Goal: Information Seeking & Learning: Learn about a topic

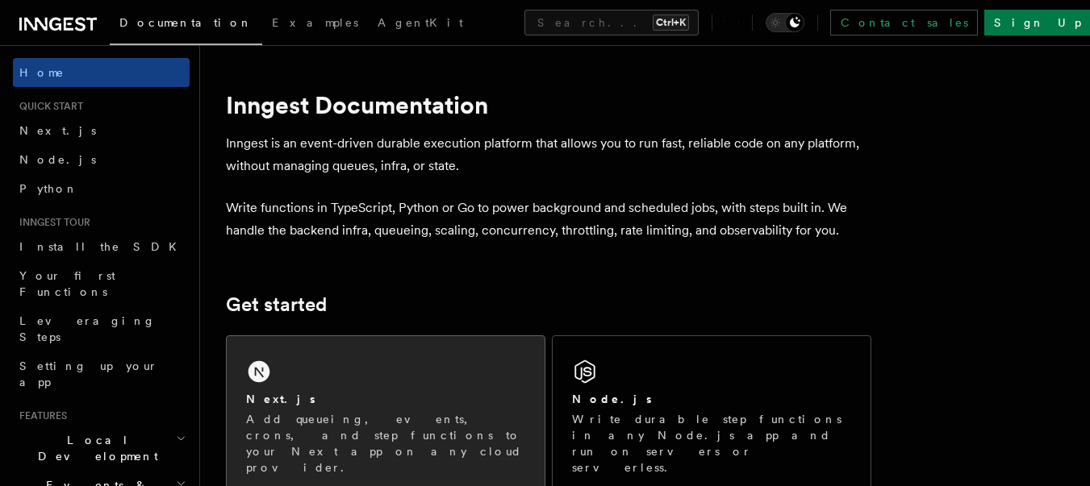
click at [290, 358] on div "Next.js Add queueing, events, crons, and step functions to your Next app on any…" at bounding box center [386, 415] width 318 height 159
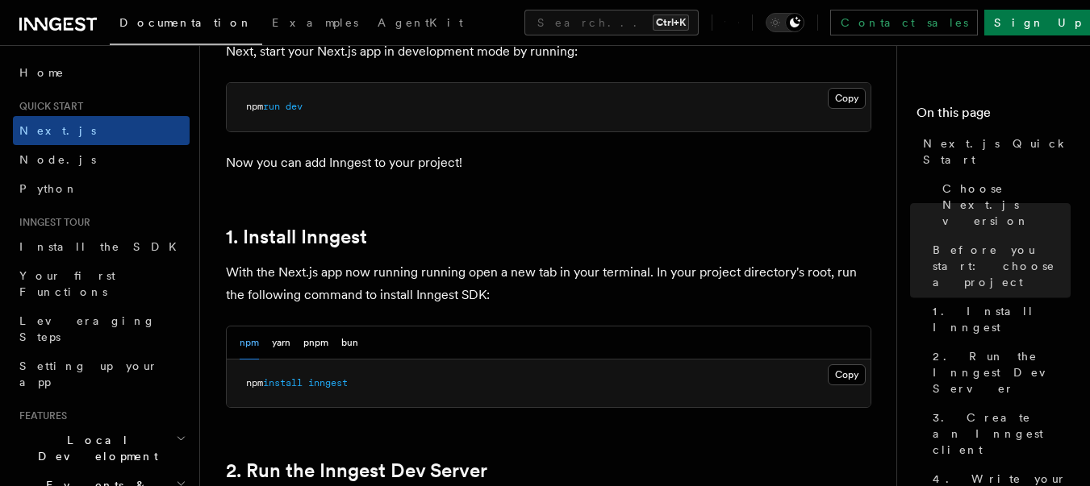
scroll to position [1016, 0]
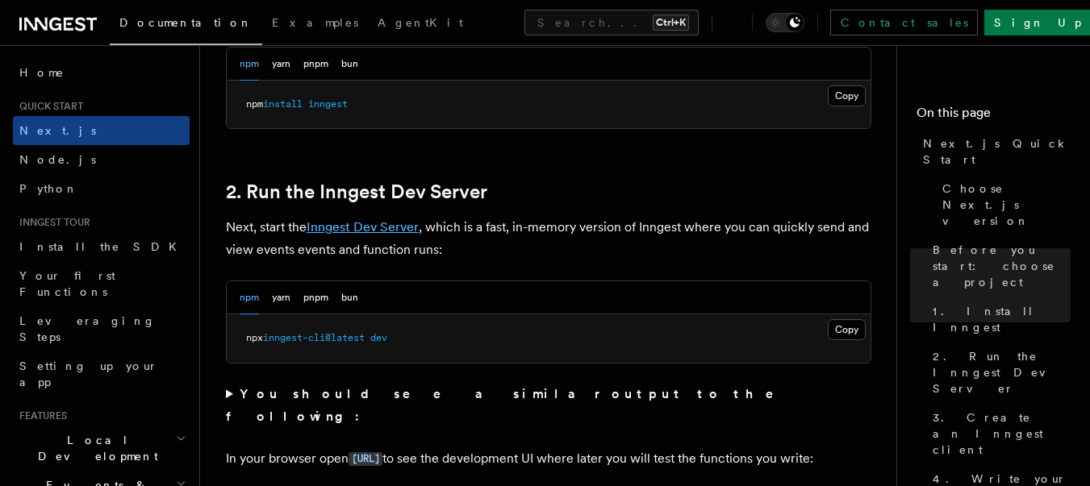
click at [386, 227] on link "Inngest Dev Server" at bounding box center [362, 226] width 112 height 15
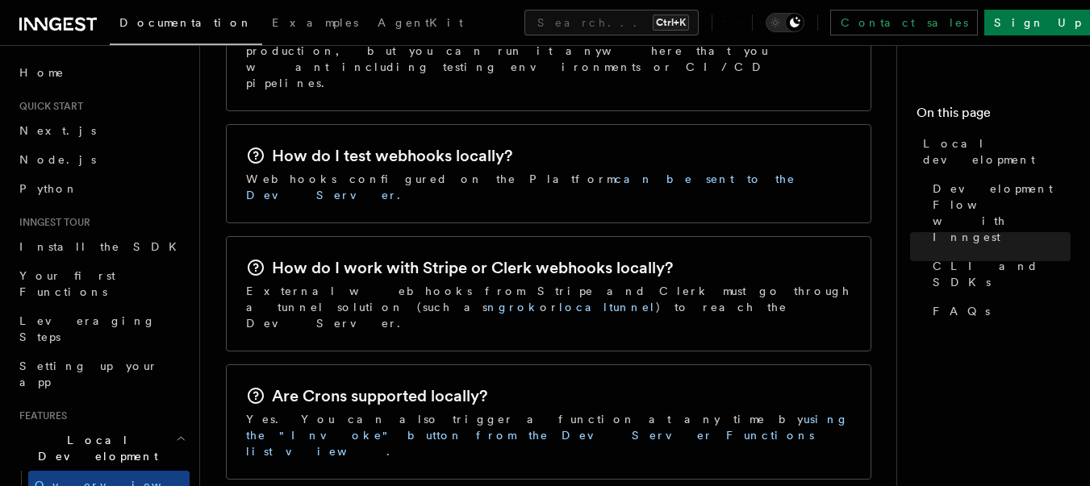
scroll to position [2758, 0]
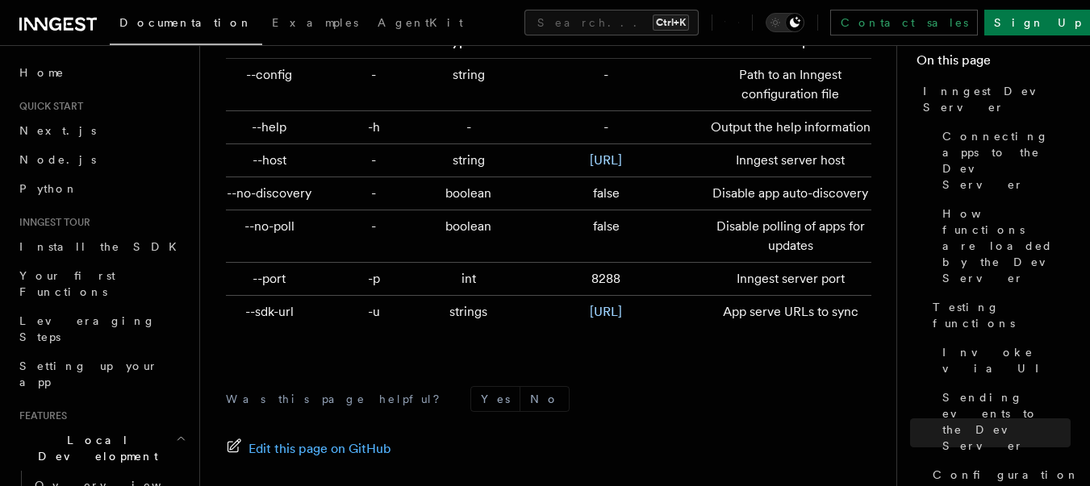
scroll to position [5624, 0]
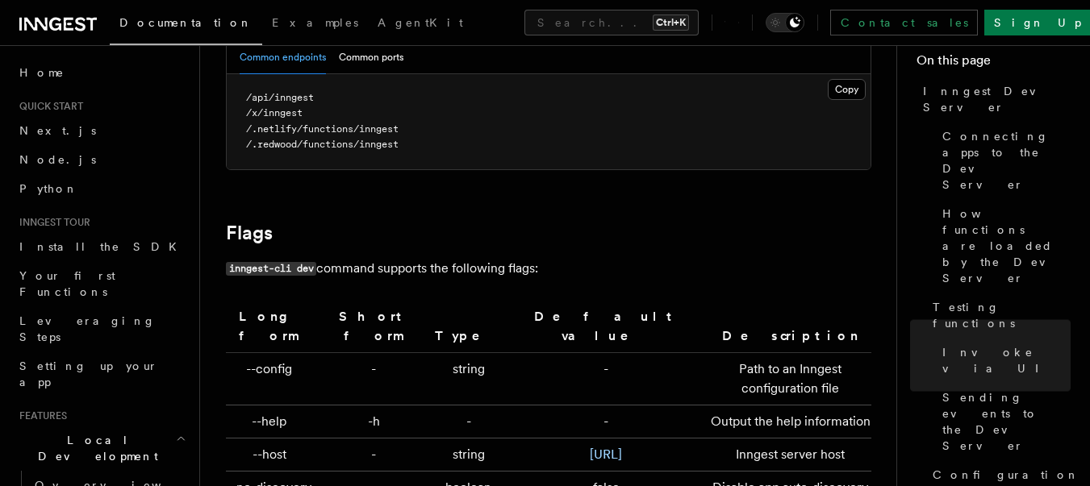
scroll to position [5517, 0]
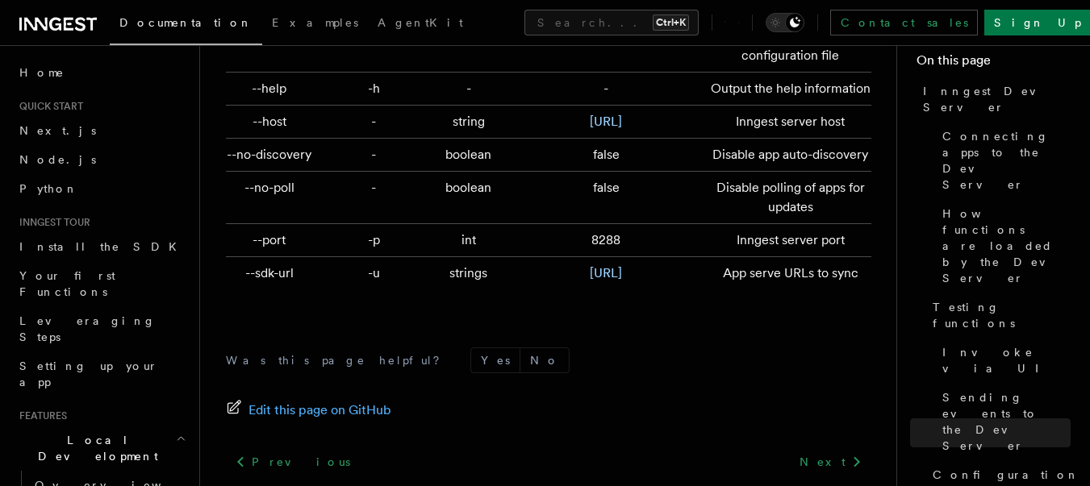
click at [610, 262] on td "http://localhost:3000/api/inngest" at bounding box center [606, 272] width 194 height 33
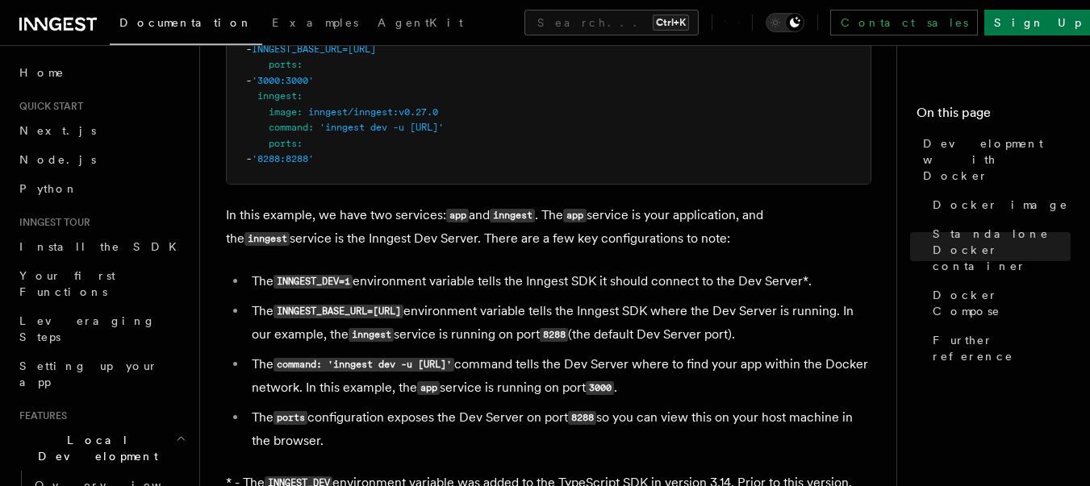
scroll to position [1742, 0]
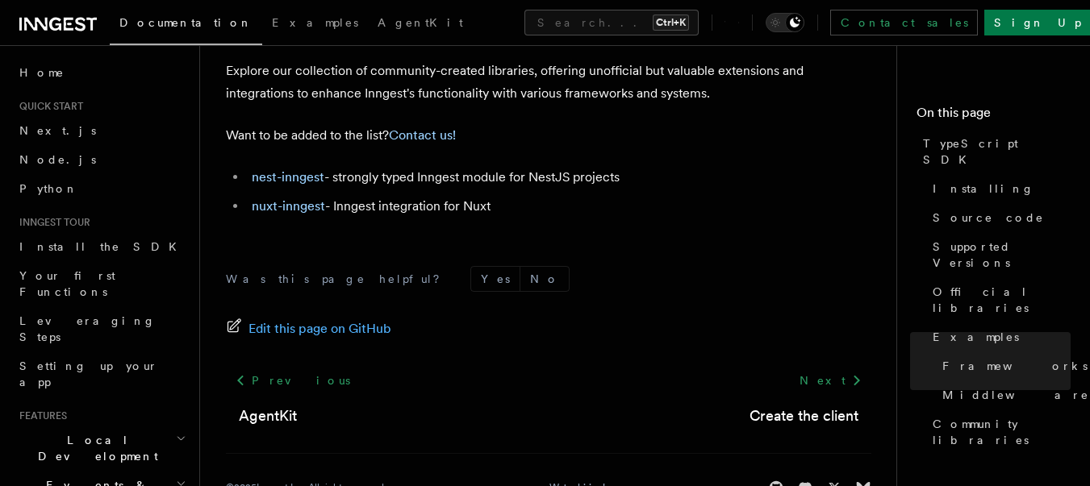
scroll to position [1276, 0]
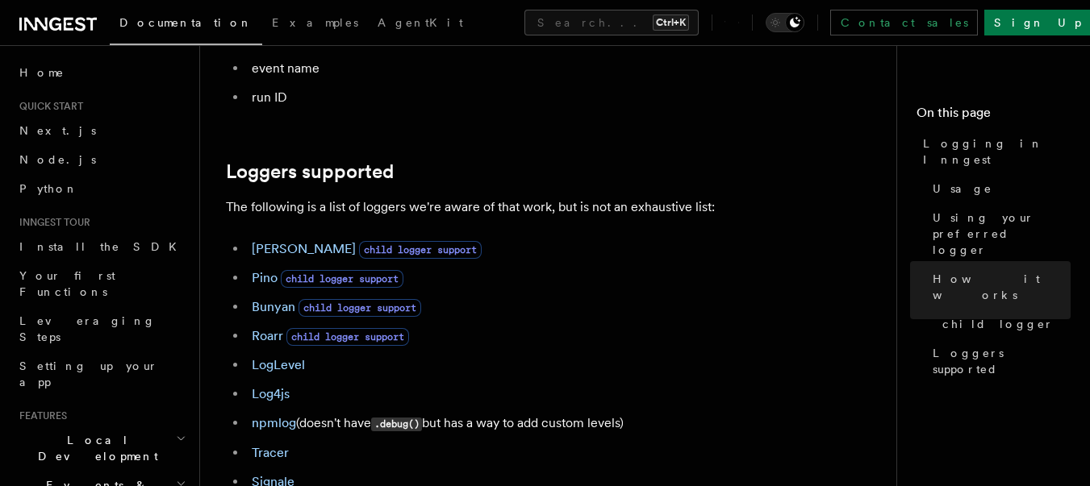
scroll to position [2323, 0]
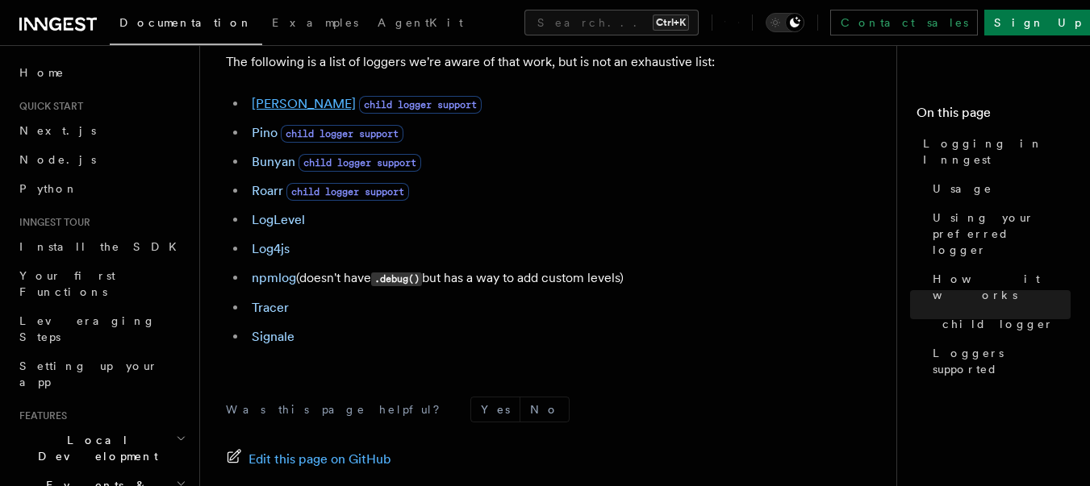
click at [258, 111] on link "Winston" at bounding box center [304, 103] width 104 height 15
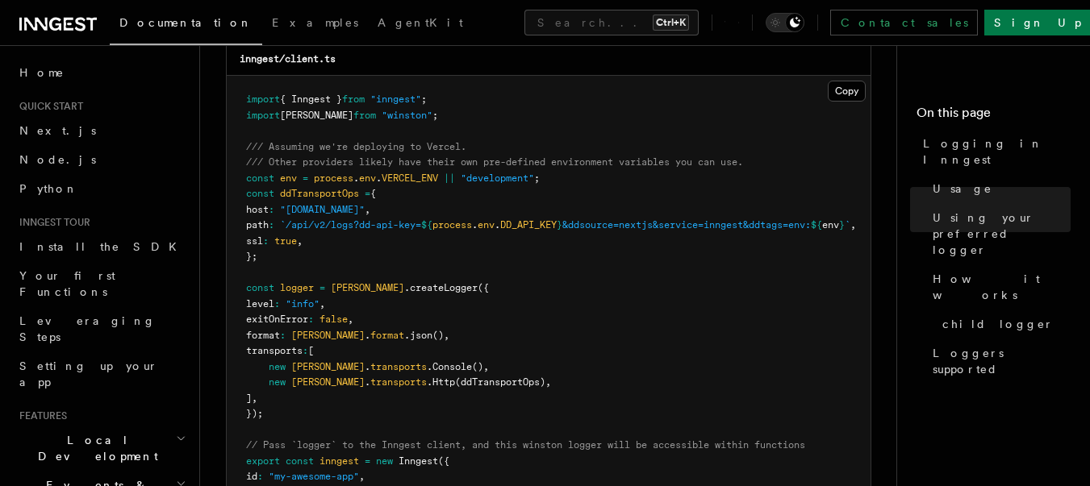
scroll to position [1452, 0]
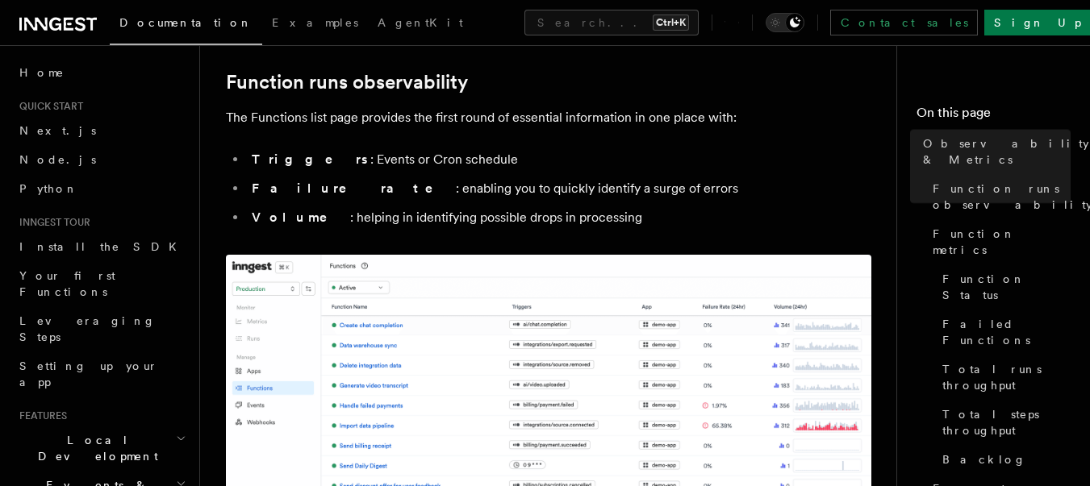
scroll to position [290, 0]
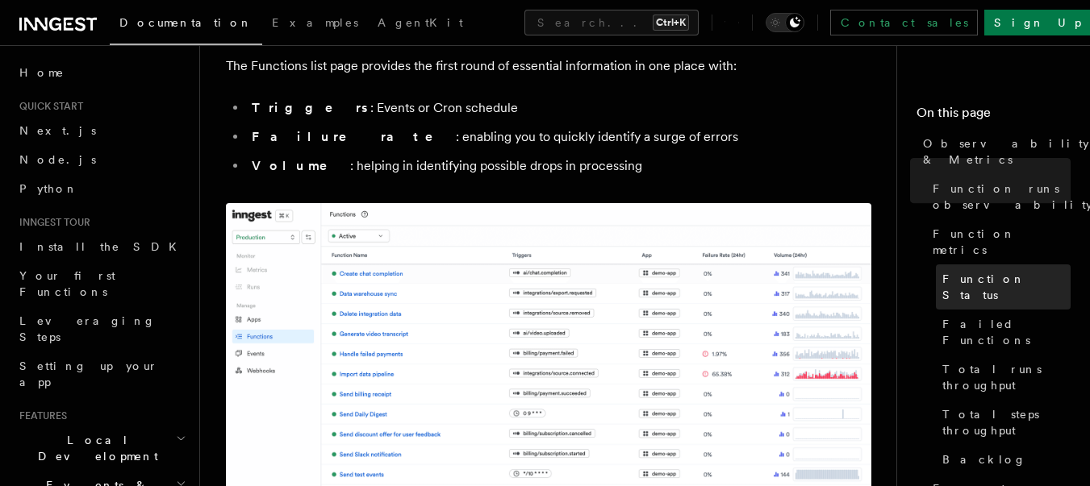
click at [1033, 265] on link "Function Status" at bounding box center [1003, 287] width 135 height 45
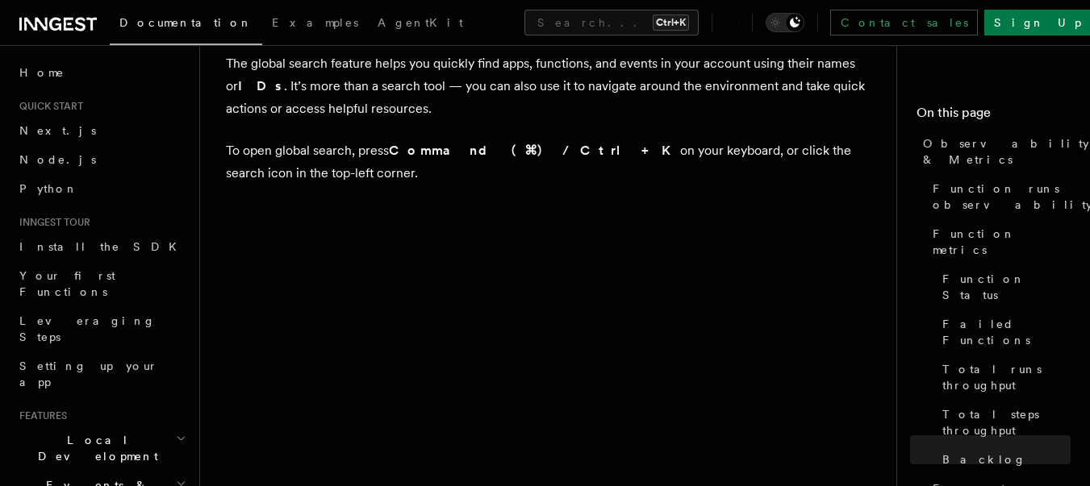
scroll to position [5620, 0]
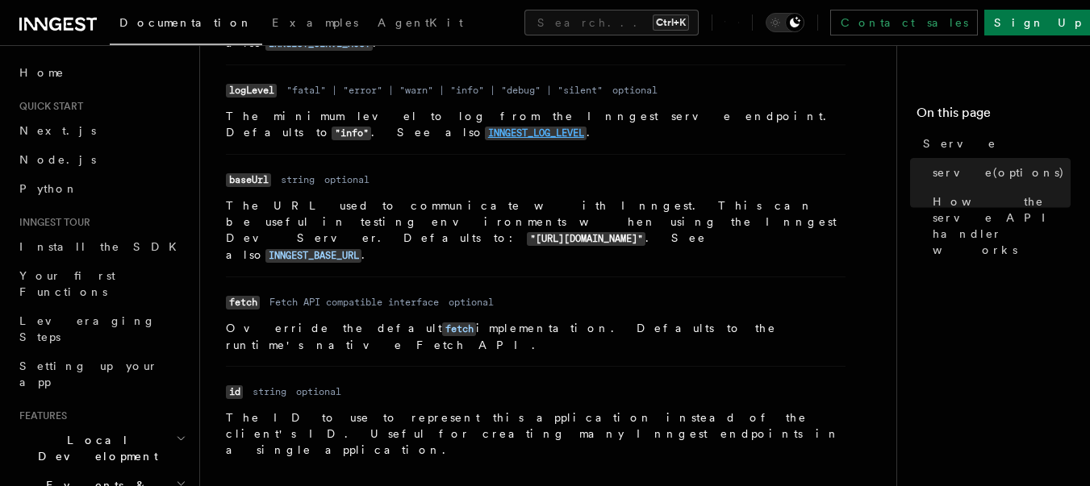
scroll to position [1597, 0]
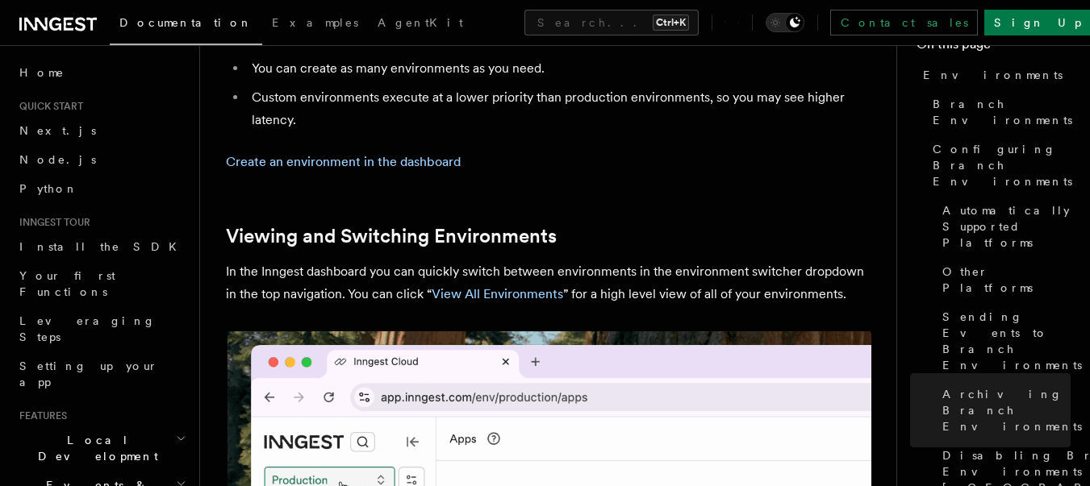
scroll to position [4054, 0]
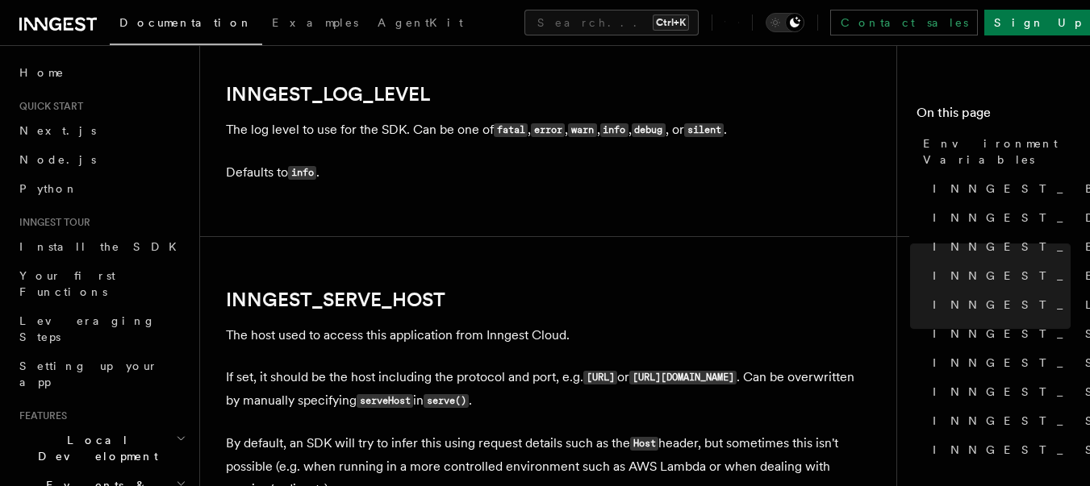
scroll to position [2042, 0]
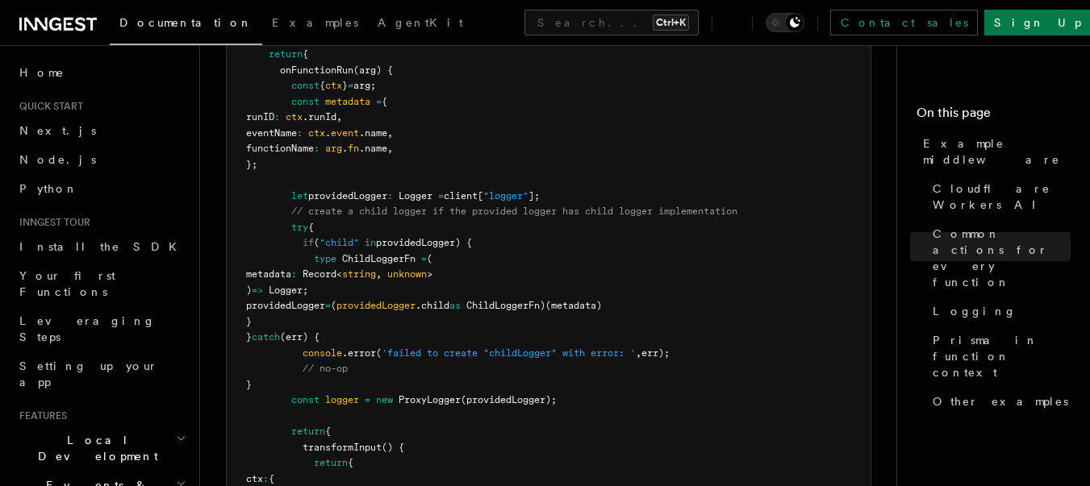
scroll to position [3403, 0]
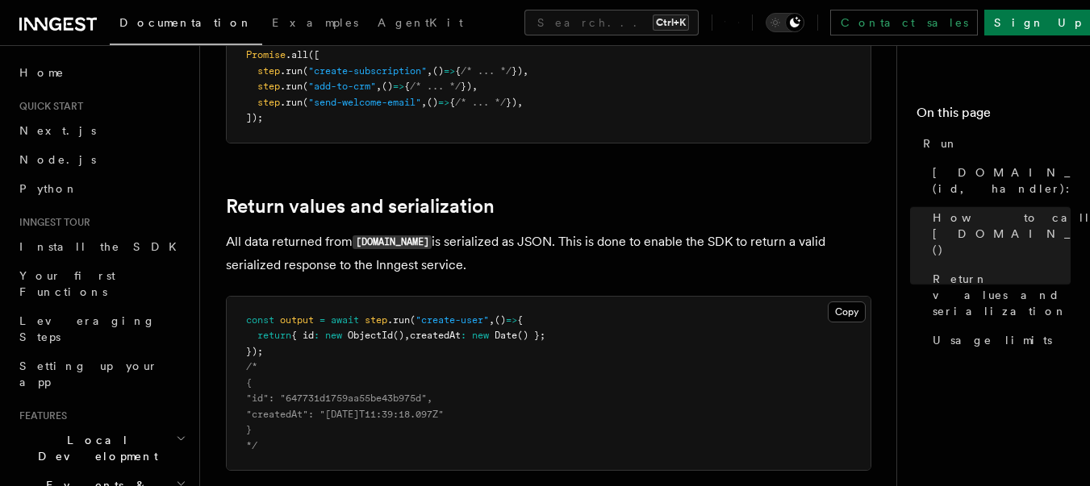
scroll to position [1307, 0]
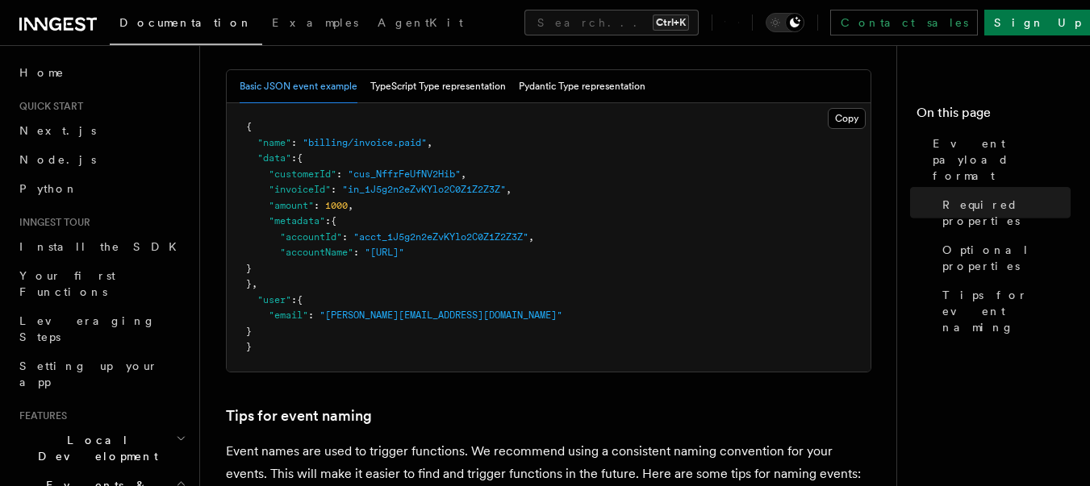
scroll to position [726, 0]
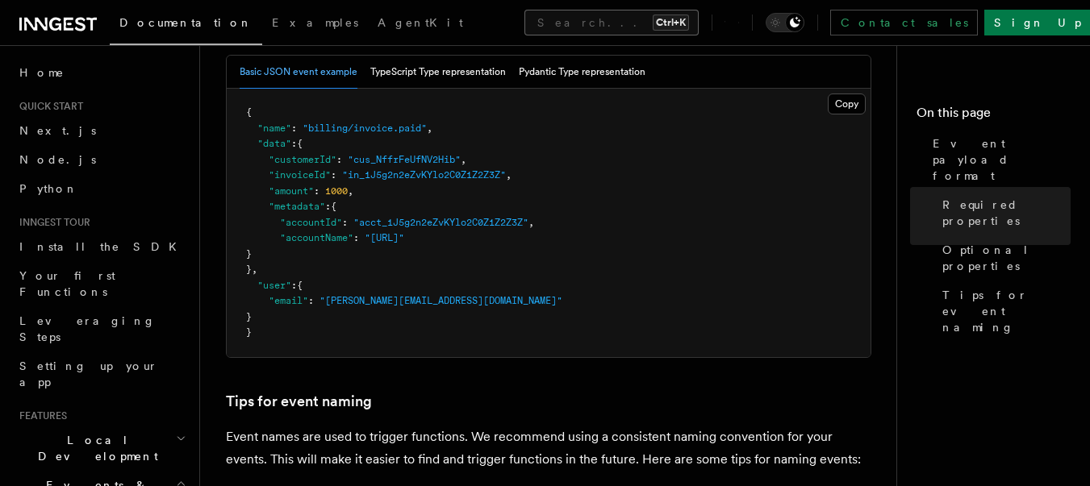
click at [590, 19] on button "Search... Ctrl+K" at bounding box center [611, 23] width 174 height 26
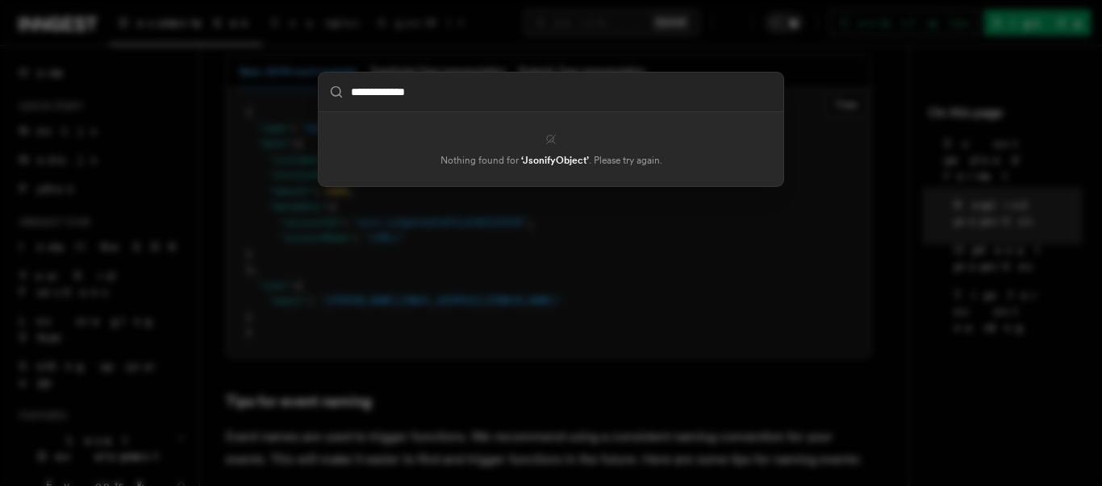
type input "**********"
click at [578, 51] on div "**********" at bounding box center [551, 243] width 1102 height 486
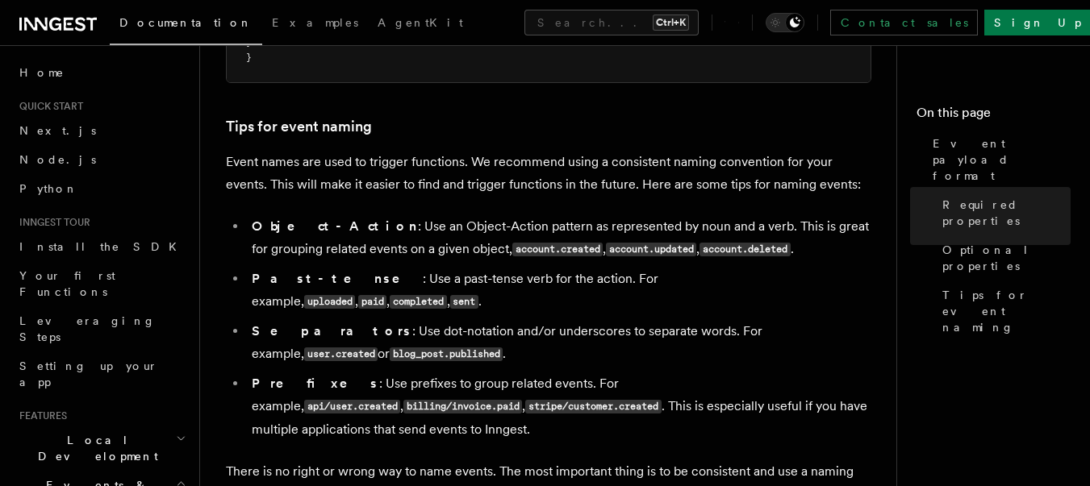
scroll to position [1016, 0]
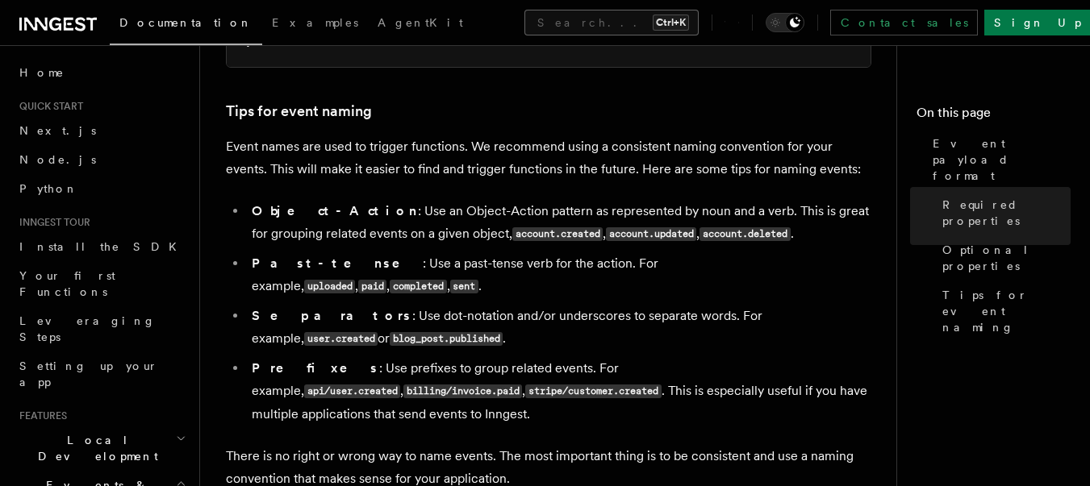
click at [553, 15] on button "Search... Ctrl+K" at bounding box center [611, 23] width 174 height 26
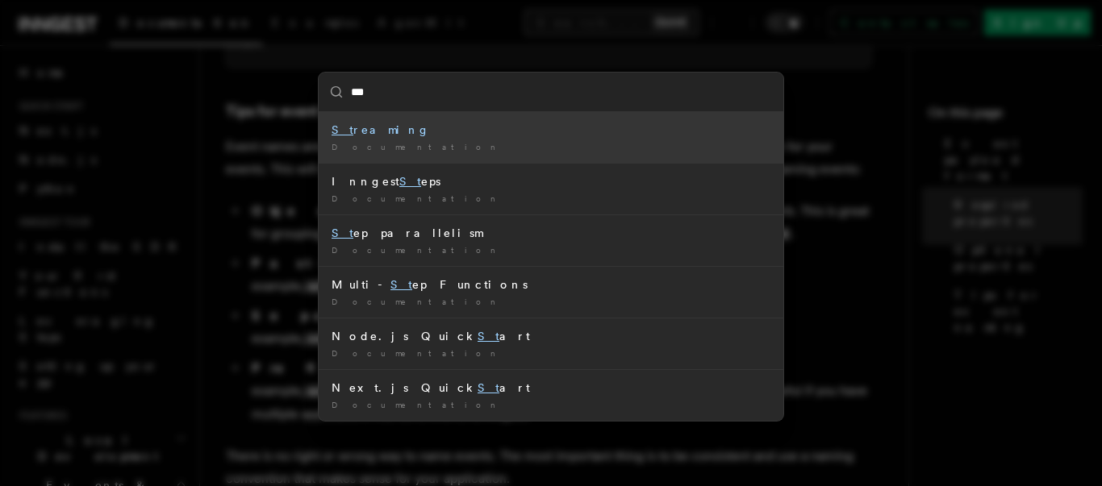
type input "****"
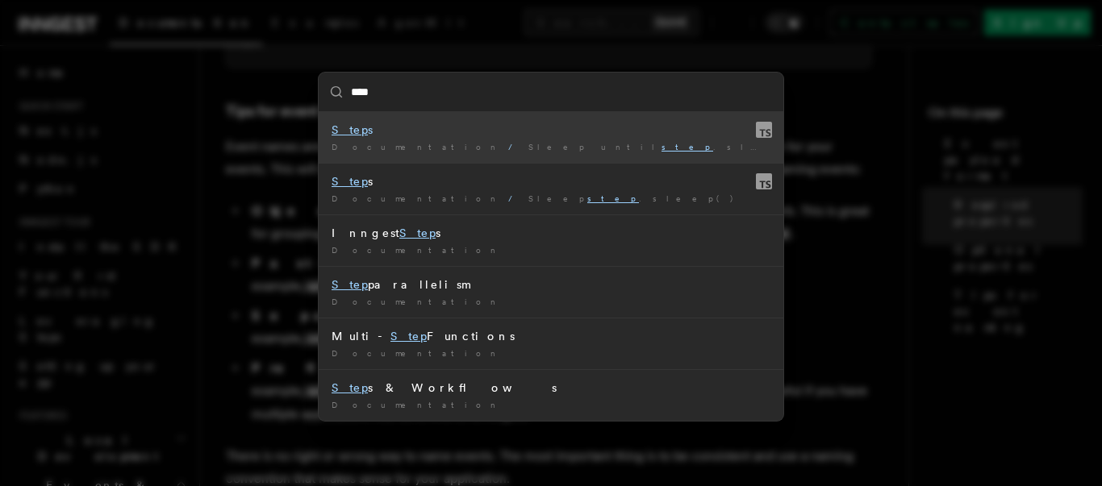
click at [511, 144] on div "Documentation / Sleep until step .sleepUntil() /" at bounding box center [550, 147] width 439 height 12
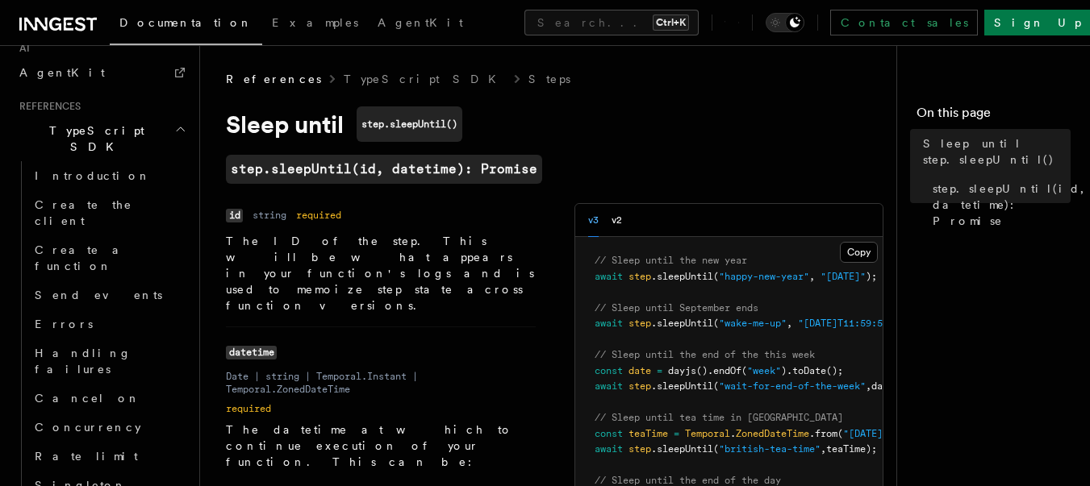
scroll to position [1307, 0]
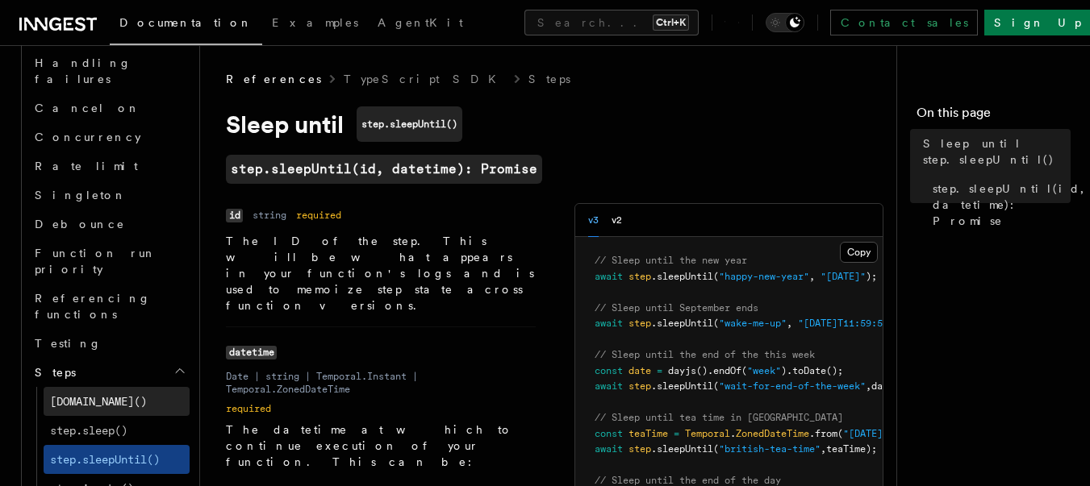
click at [131, 387] on link "[DOMAIN_NAME]()" at bounding box center [117, 401] width 146 height 29
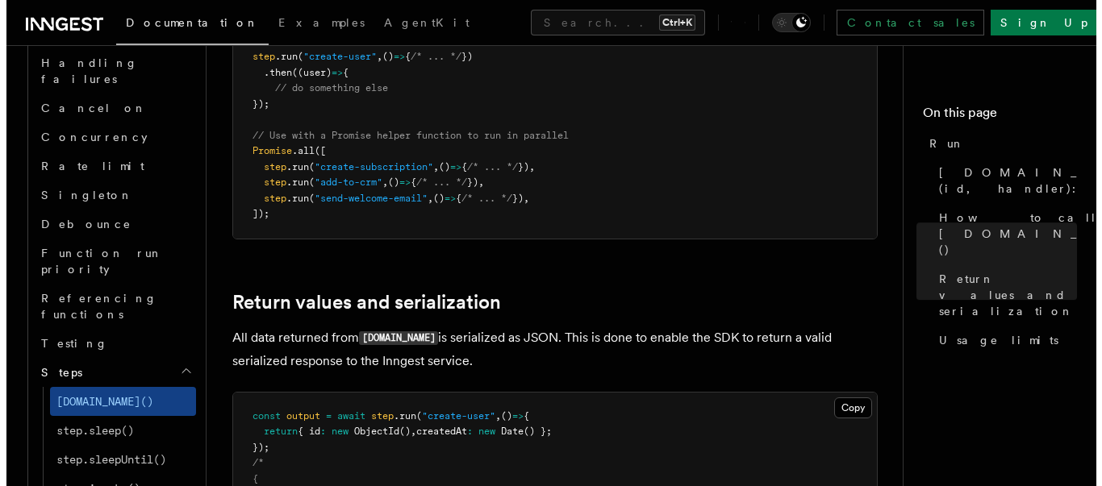
scroll to position [1133, 0]
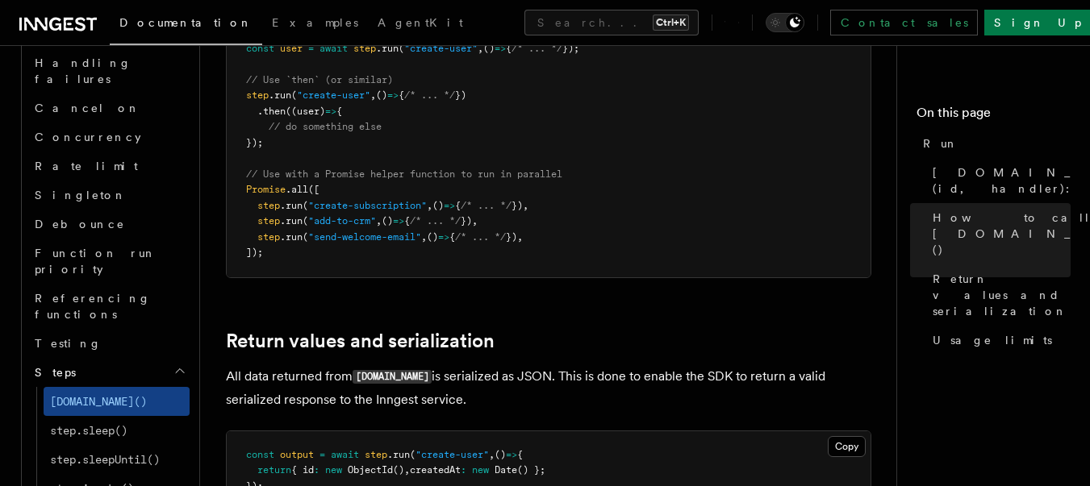
click at [525, 365] on p "All data returned from step.run is serialized as JSON. This is done to enable t…" at bounding box center [548, 388] width 645 height 46
drag, startPoint x: 450, startPoint y: 224, endPoint x: 387, endPoint y: 219, distance: 63.2
click at [387, 330] on h2 "Return values and serialization" at bounding box center [548, 341] width 645 height 23
copy link "serialization"
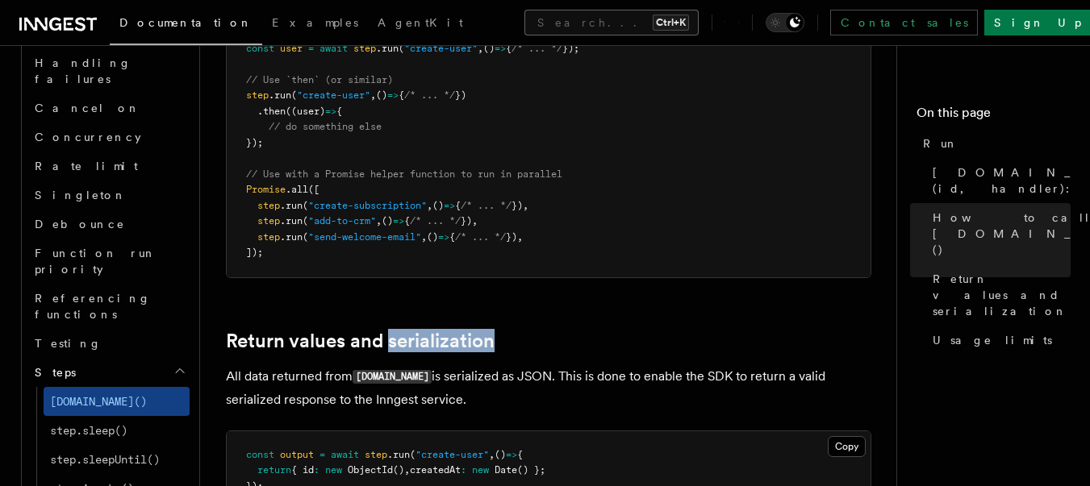
click at [590, 30] on button "Search... Ctrl+K" at bounding box center [611, 23] width 174 height 26
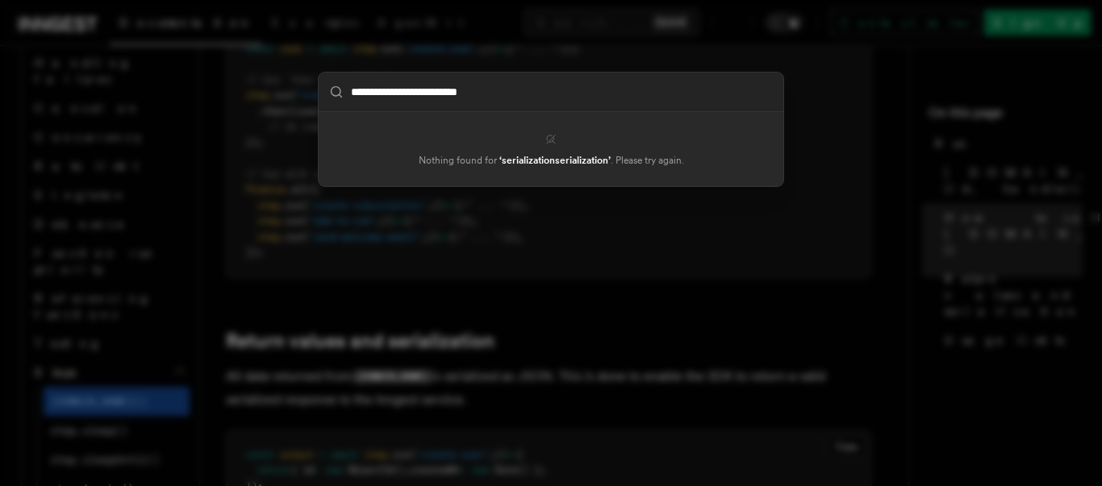
type input "**********"
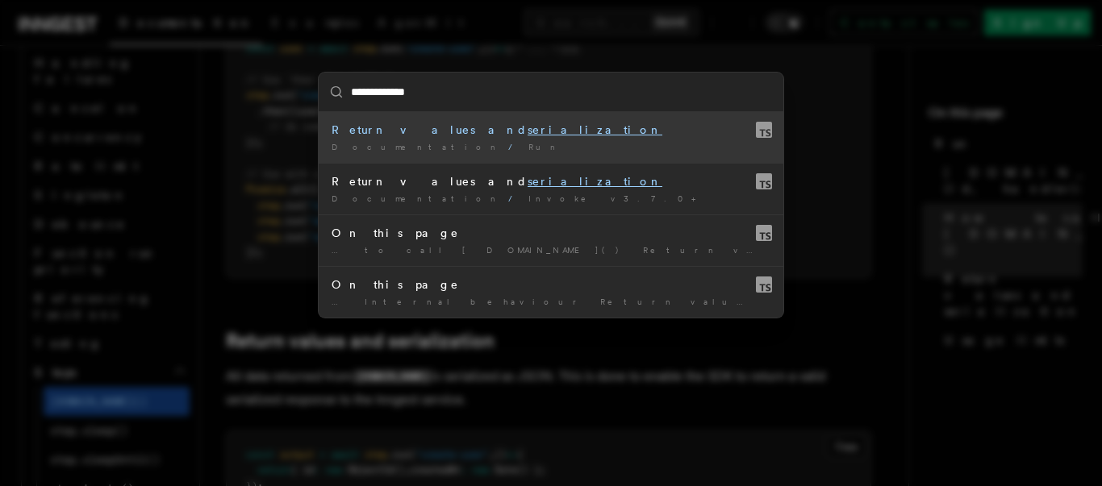
click at [419, 129] on div "Return values and serialization" at bounding box center [550, 130] width 439 height 16
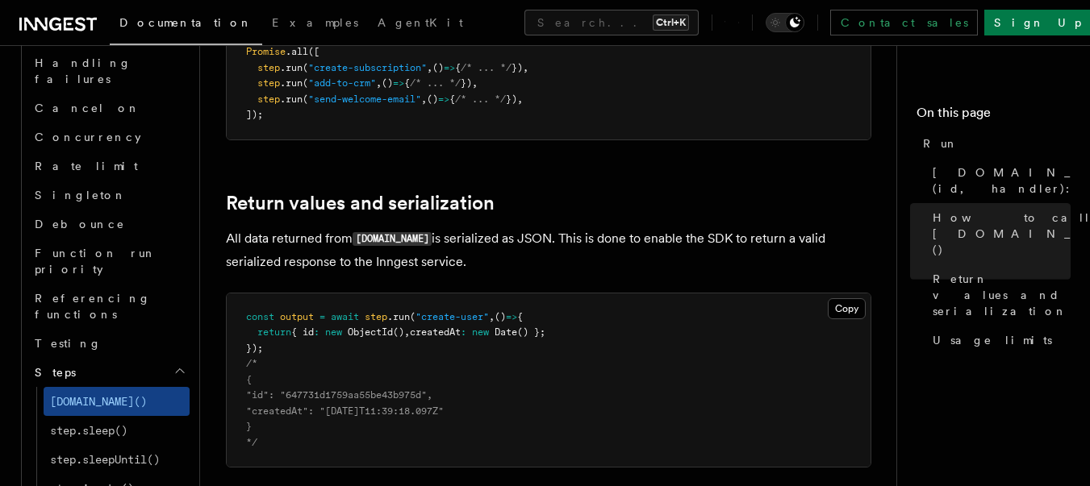
scroll to position [1272, 0]
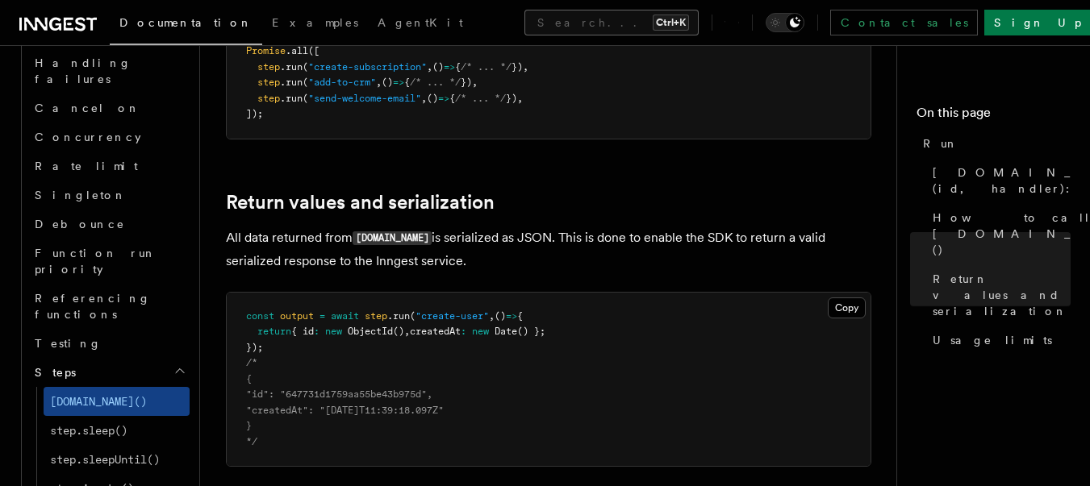
click at [565, 32] on button "Search... Ctrl+K" at bounding box center [611, 23] width 174 height 26
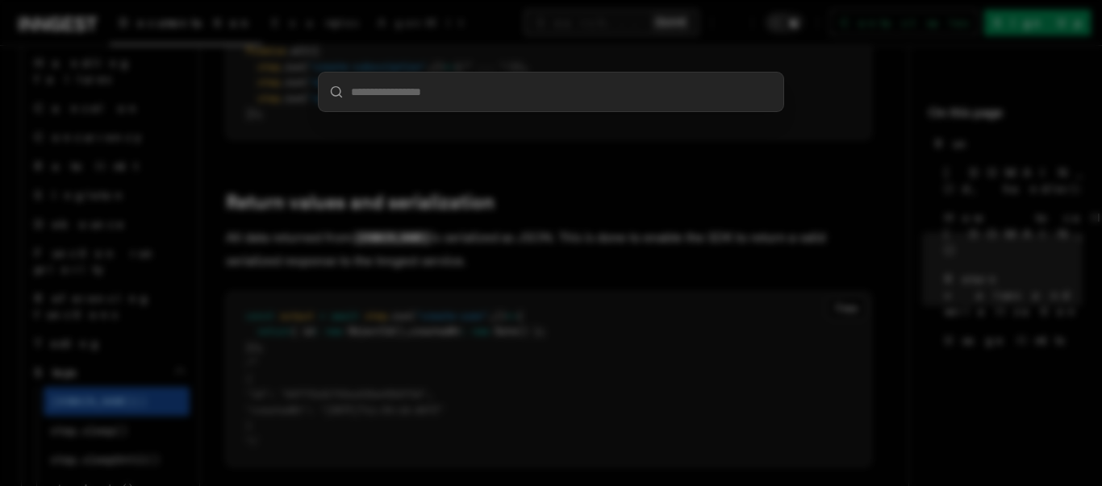
type input "**********"
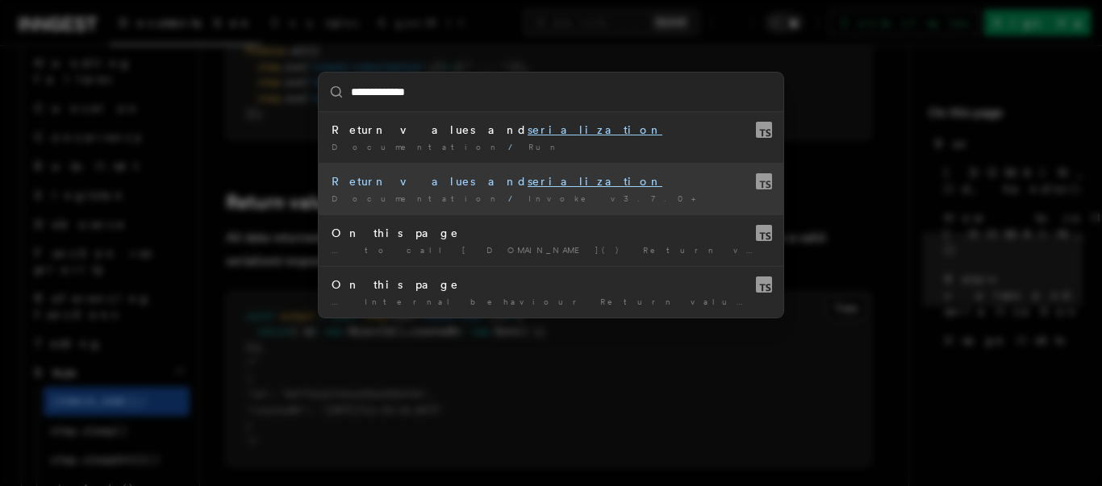
click at [527, 176] on mark "serialization" at bounding box center [594, 181] width 135 height 13
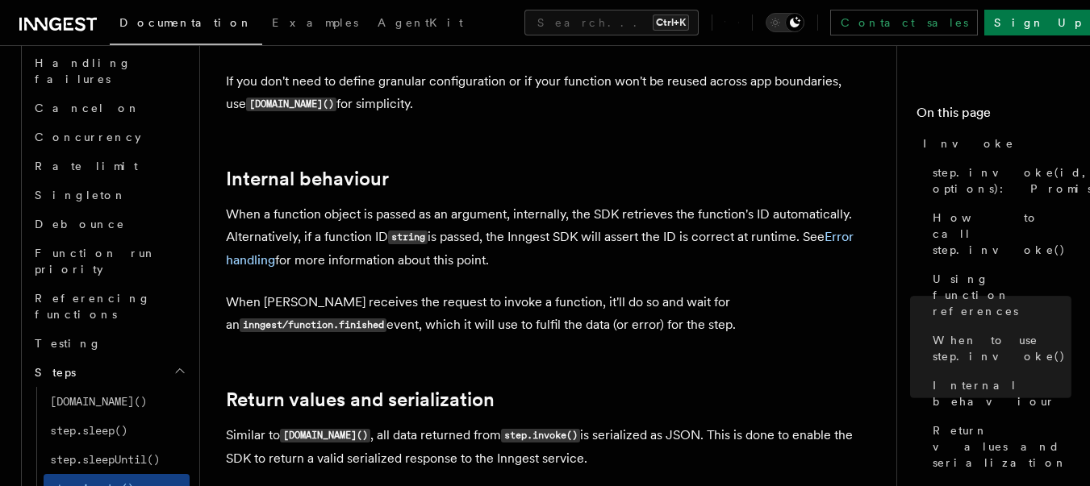
scroll to position [2999, 0]
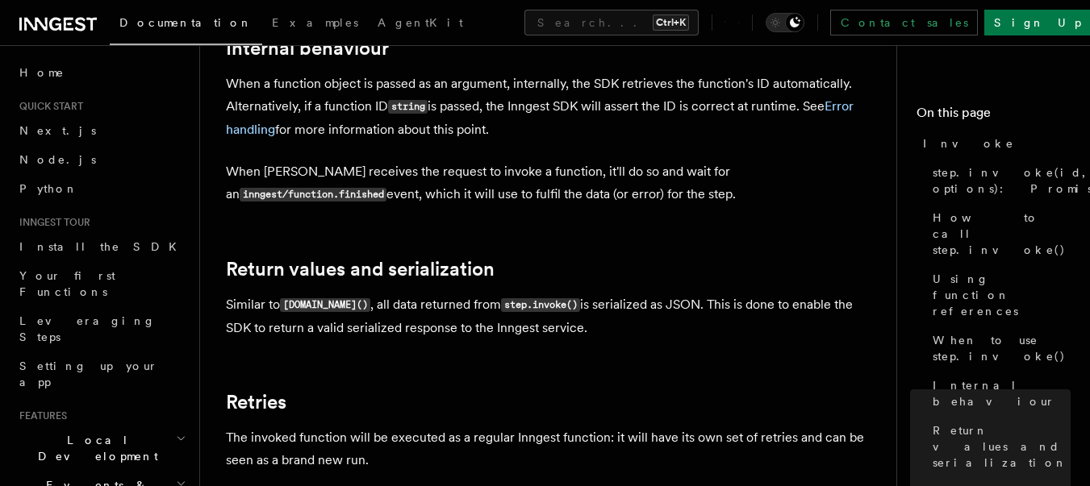
scroll to position [2903, 0]
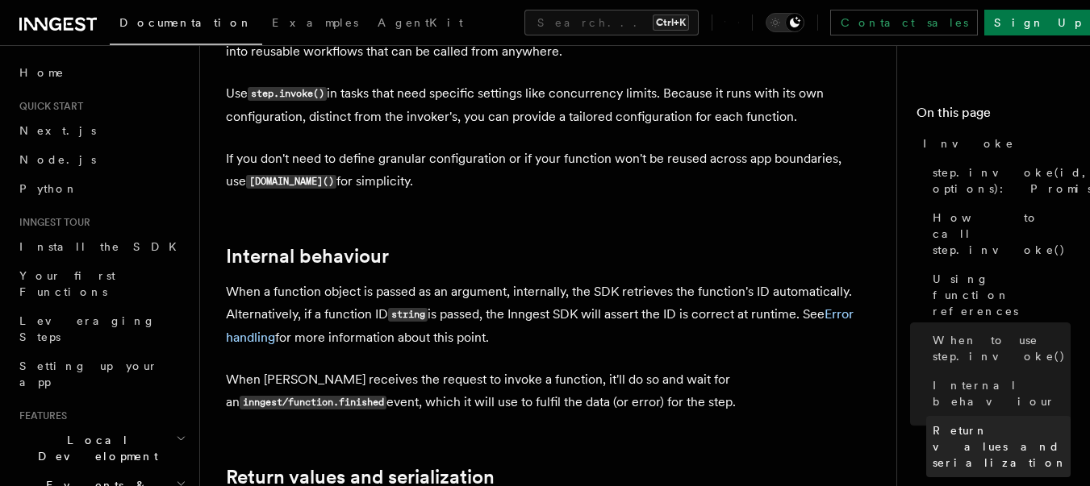
click at [957, 423] on span "Return values and serialization" at bounding box center [1001, 447] width 138 height 48
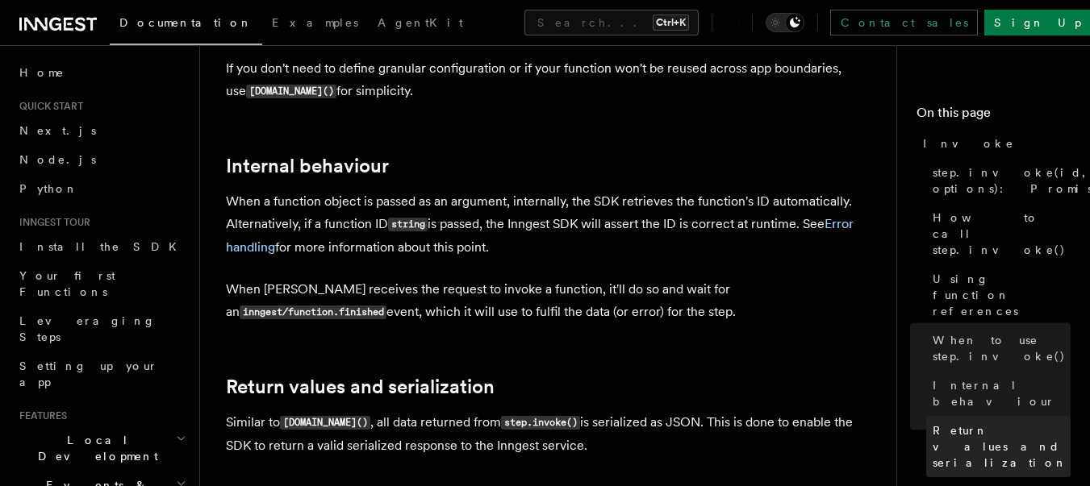
scroll to position [2999, 0]
